Goal: Information Seeking & Learning: Learn about a topic

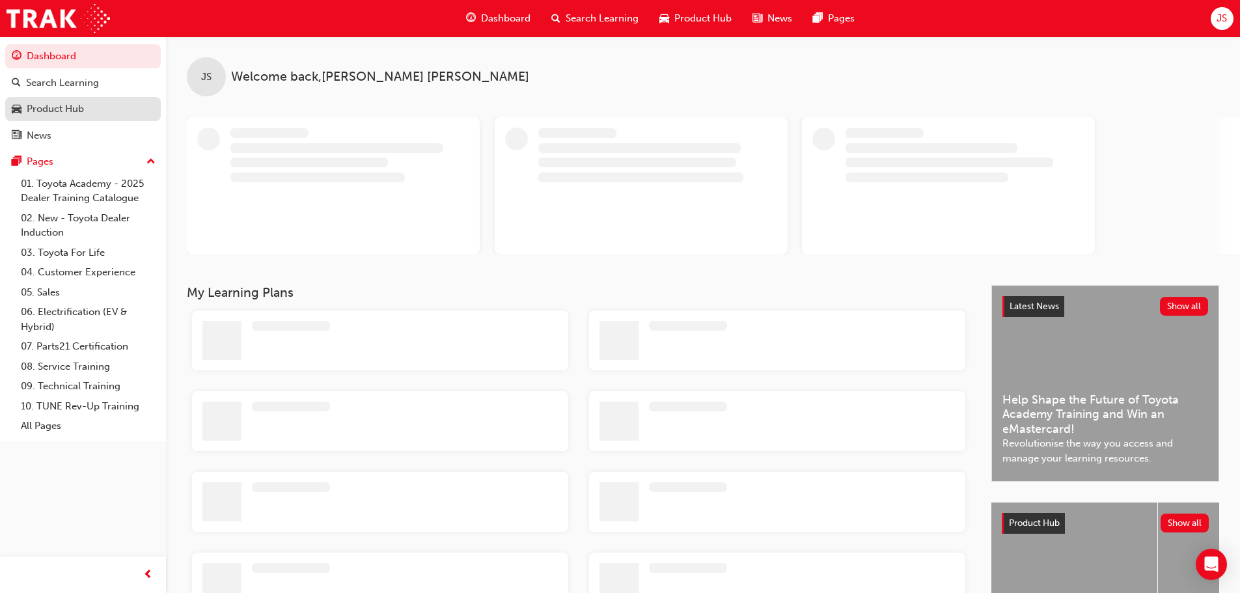
click at [51, 116] on div "Product Hub" at bounding box center [55, 109] width 57 height 15
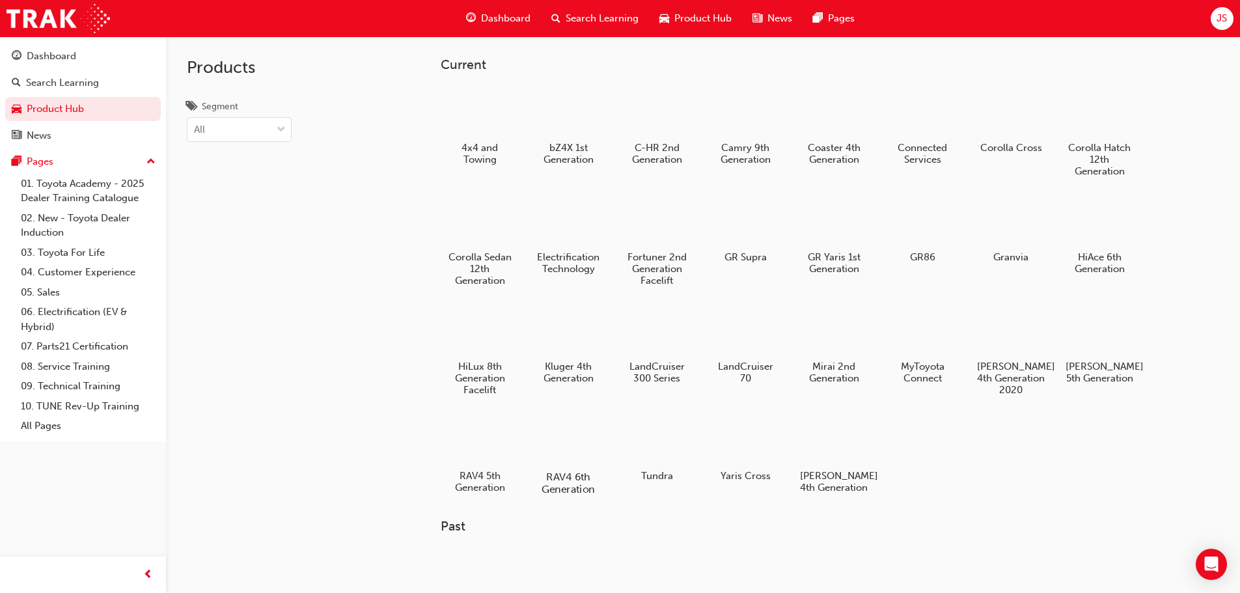
click at [574, 426] on div at bounding box center [568, 439] width 72 height 52
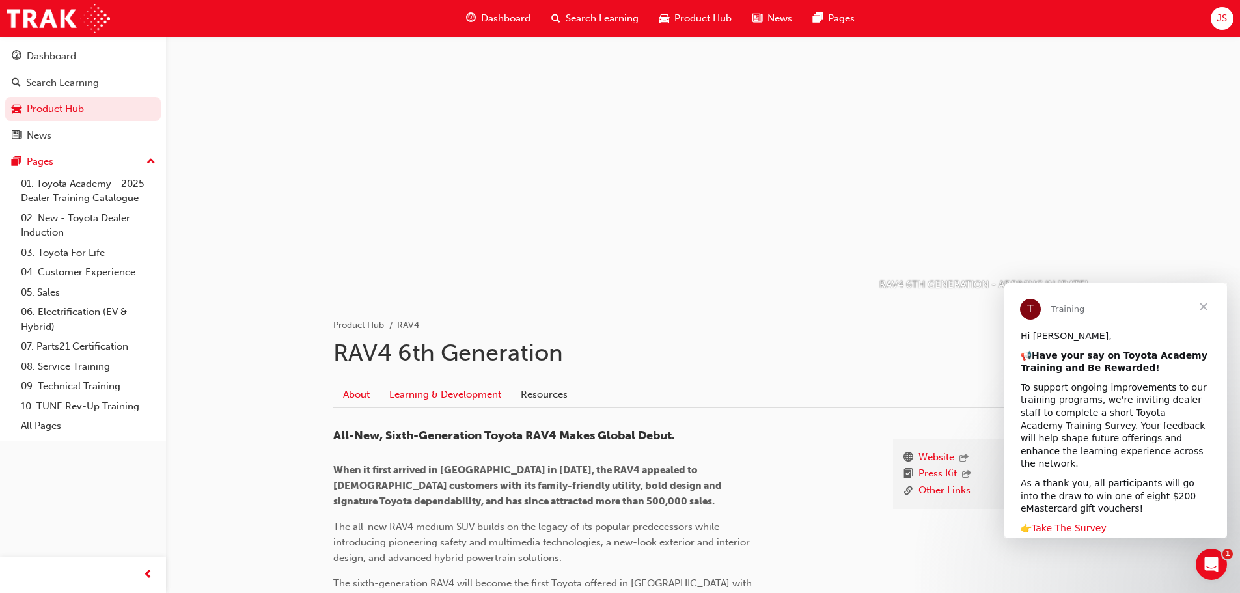
click at [462, 396] on link "Learning & Development" at bounding box center [446, 394] width 132 height 25
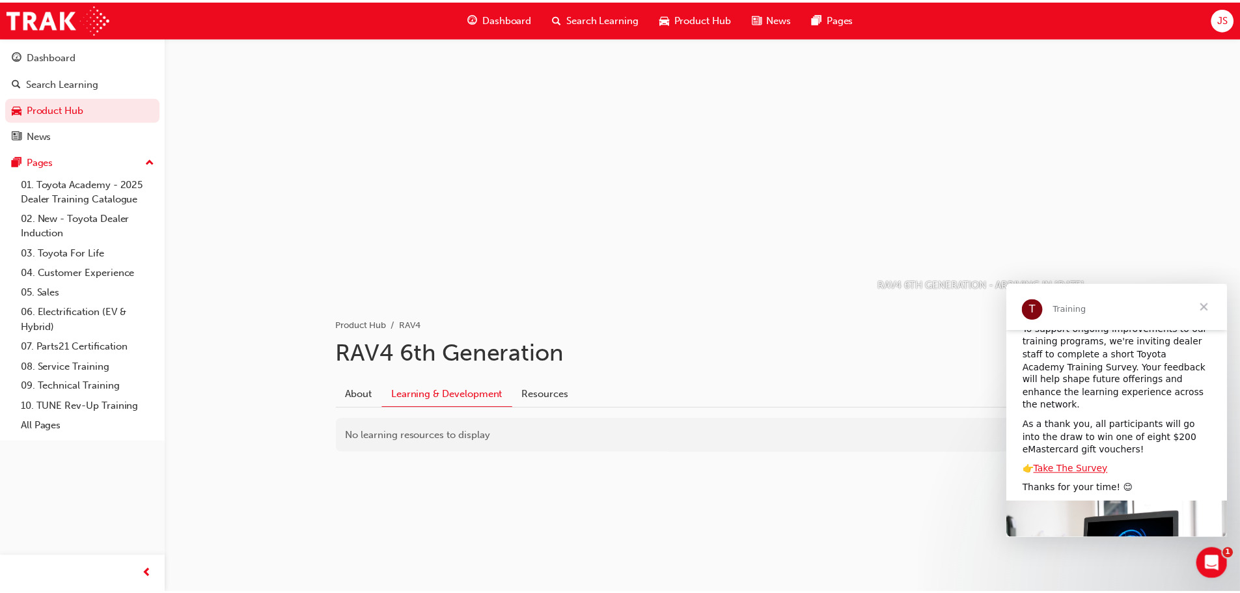
scroll to position [65, 0]
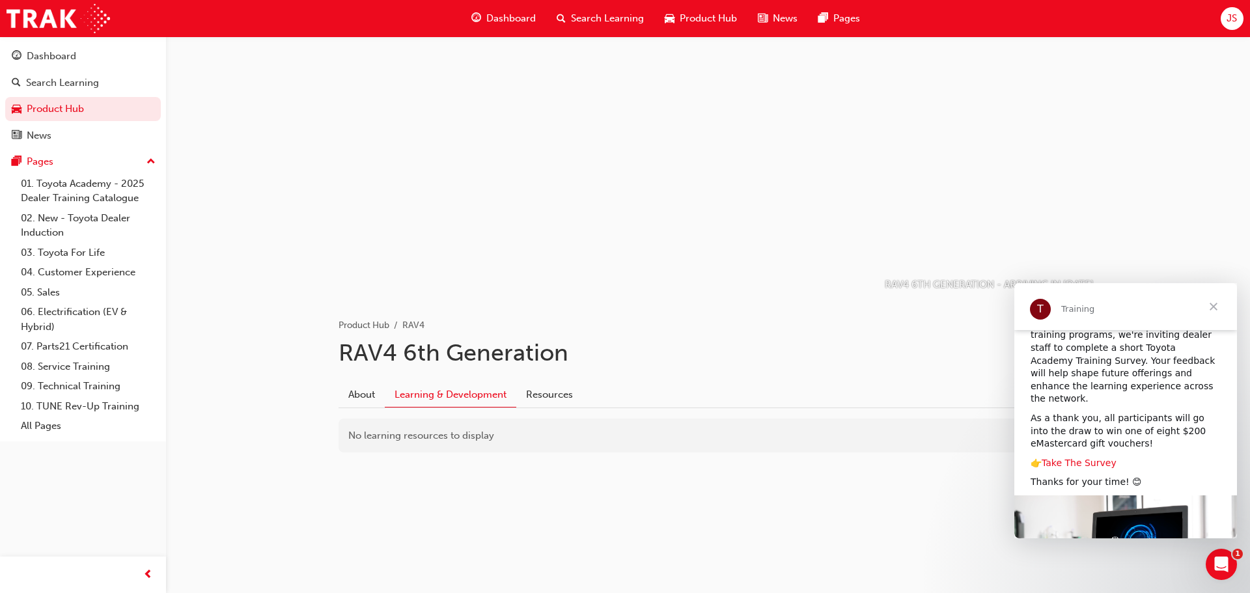
click at [1076, 458] on link "Take The Survey" at bounding box center [1079, 463] width 75 height 10
click at [1235, 16] on span "JS" at bounding box center [1232, 18] width 10 height 15
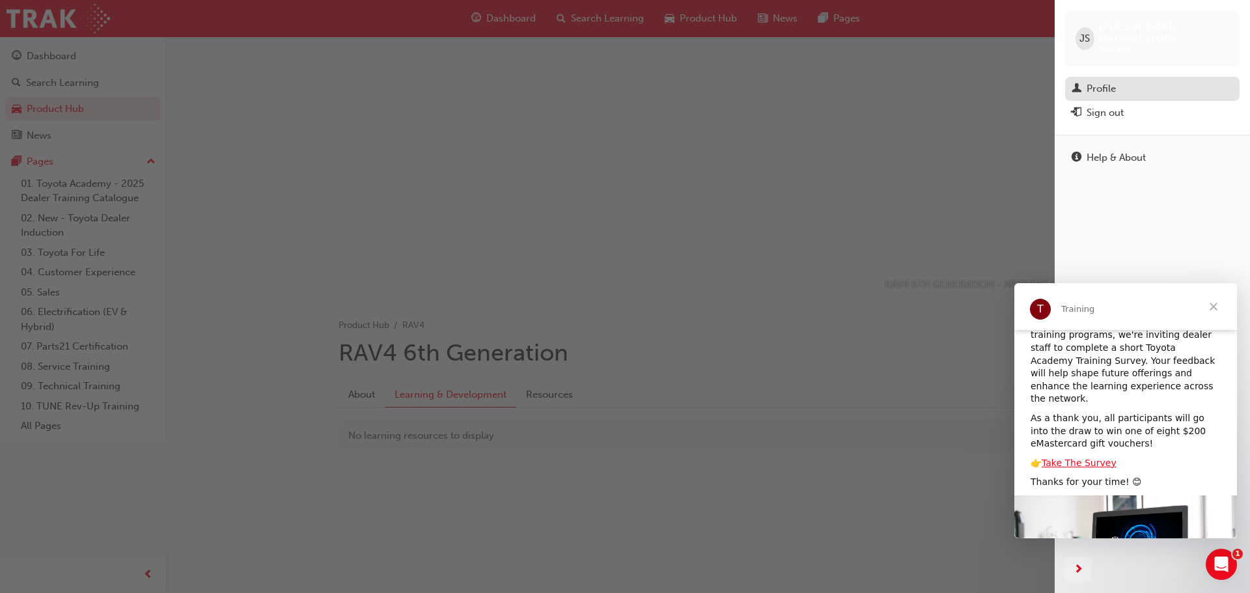
click at [1122, 81] on div "Profile" at bounding box center [1152, 89] width 161 height 16
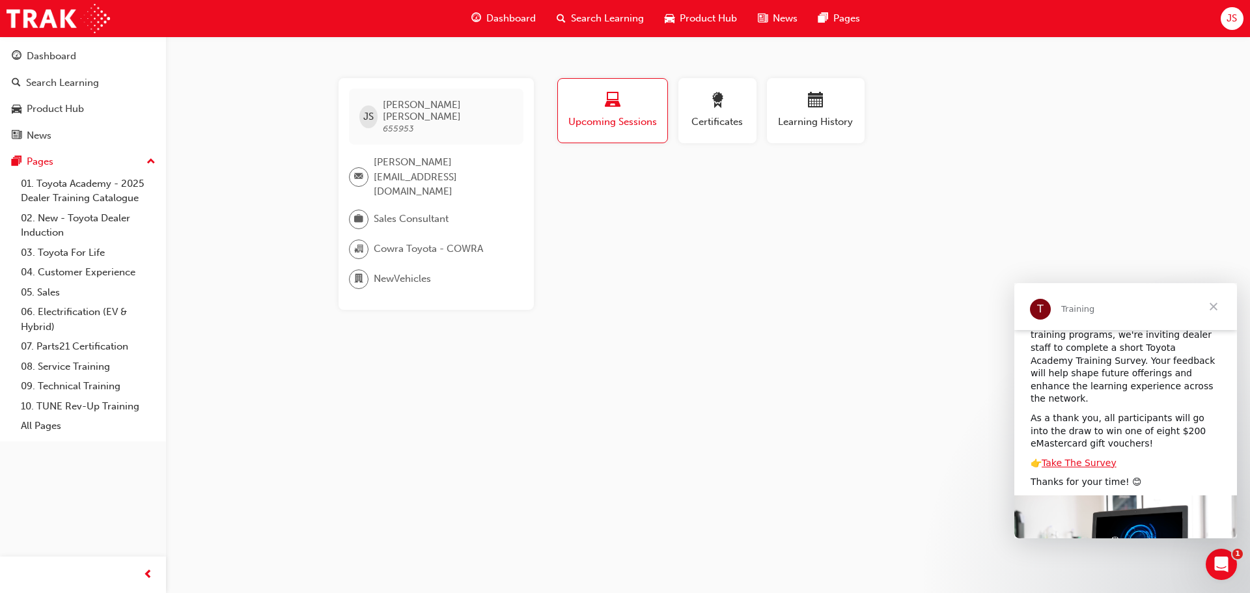
click at [361, 241] on span "organisation-icon" at bounding box center [358, 249] width 9 height 17
click at [36, 57] on div "Dashboard" at bounding box center [51, 56] width 49 height 15
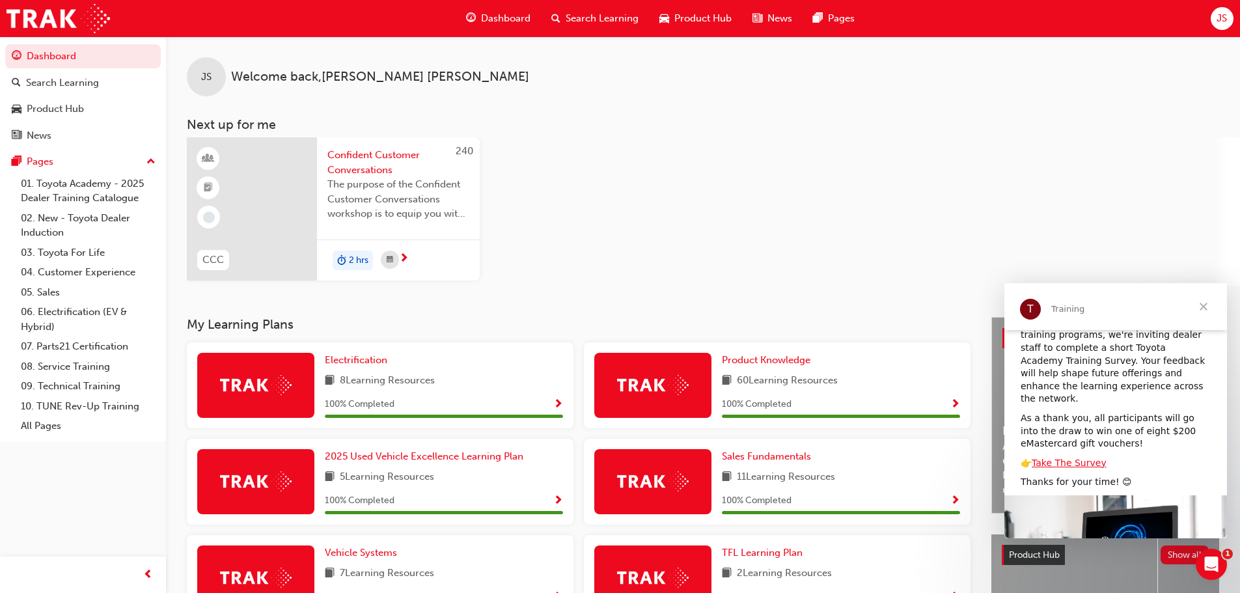
click at [214, 73] on div "JS" at bounding box center [206, 76] width 39 height 39
click at [787, 22] on span "News" at bounding box center [780, 18] width 25 height 15
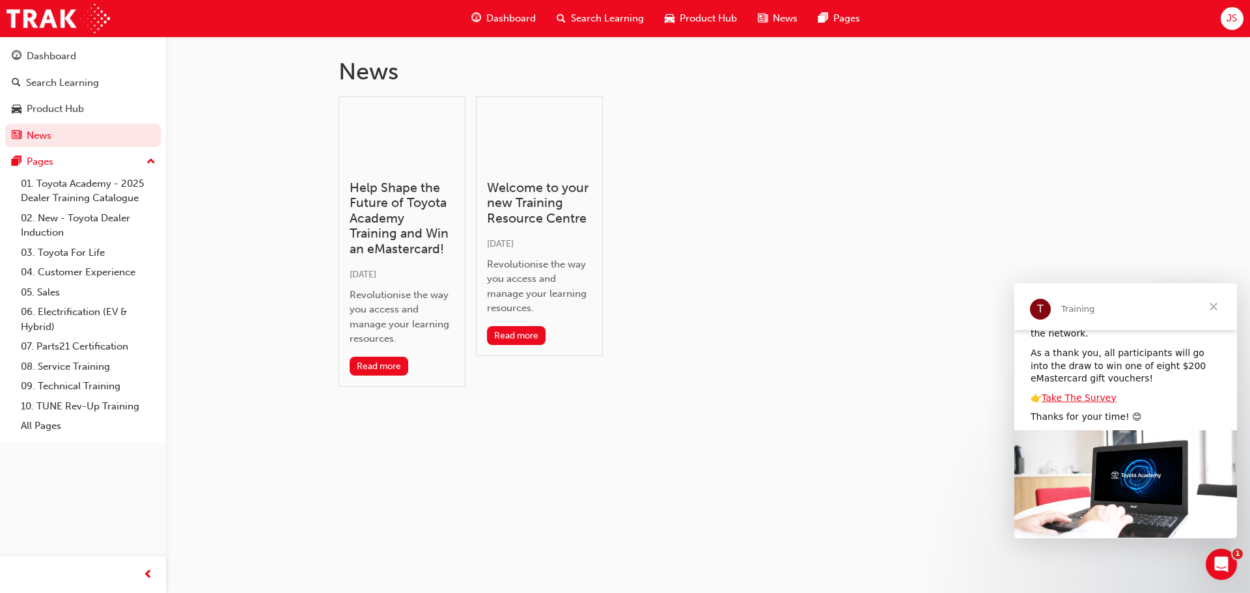
scroll to position [139, 0]
